Goal: Navigation & Orientation: Go to known website

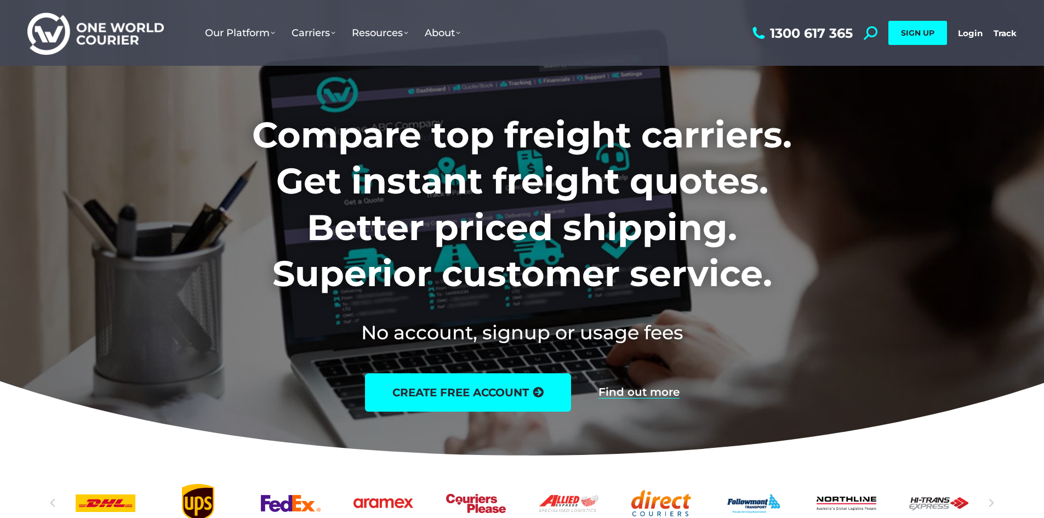
click at [966, 39] on div "1300 617 365 Search: *** SIGN UP Login Login Track Track SIGN UP" at bounding box center [882, 33] width 267 height 66
click at [968, 33] on link "Login" at bounding box center [970, 33] width 25 height 10
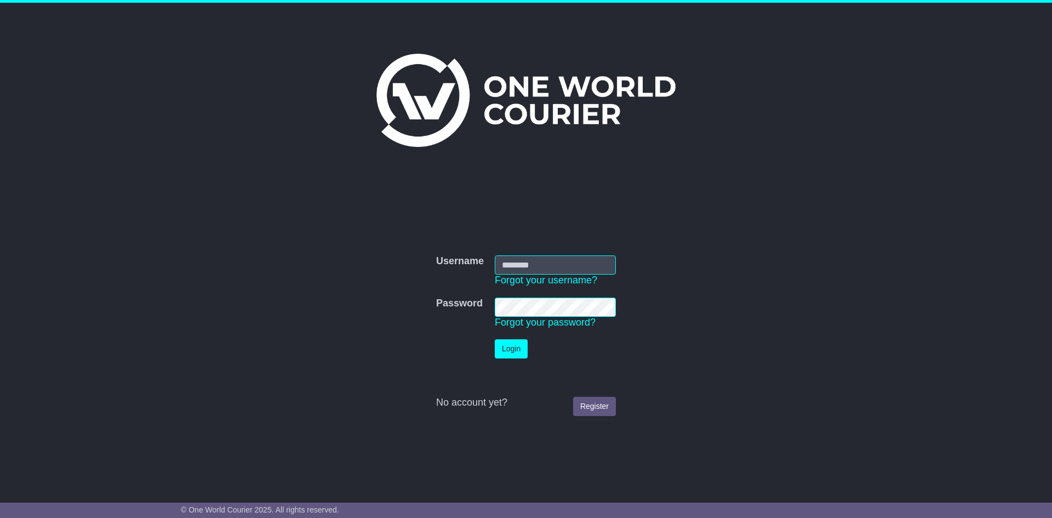
click at [541, 259] on input "Username" at bounding box center [555, 264] width 121 height 19
click at [523, 266] on input "Username" at bounding box center [555, 264] width 121 height 19
